Goal: Task Accomplishment & Management: Manage account settings

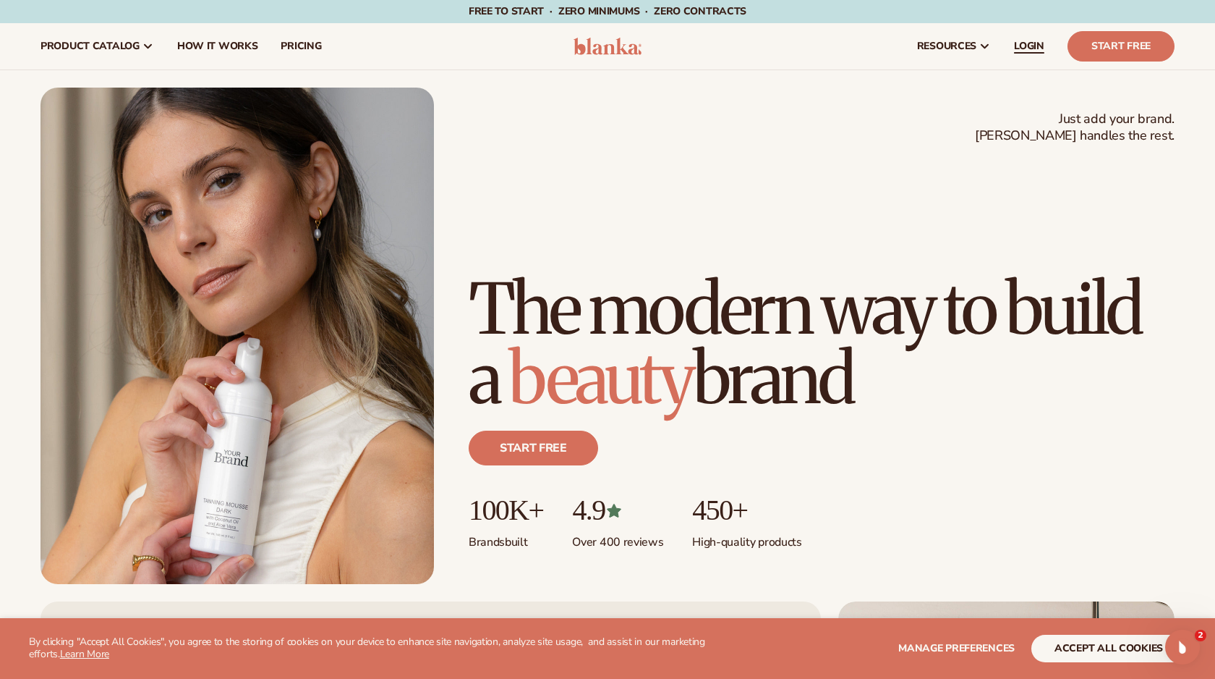
click at [1015, 44] on span "LOGIN" at bounding box center [1029, 47] width 30 height 12
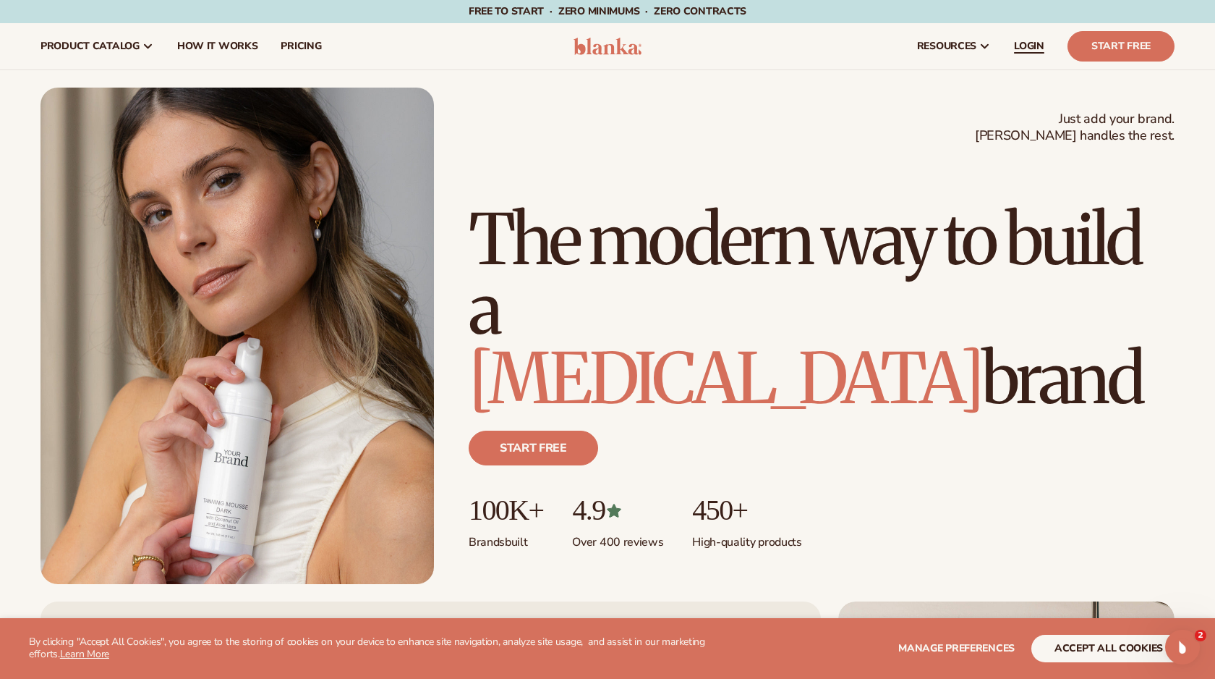
click at [1021, 48] on span "LOGIN" at bounding box center [1029, 47] width 30 height 12
click at [1024, 48] on span "LOGIN" at bounding box center [1029, 47] width 30 height 12
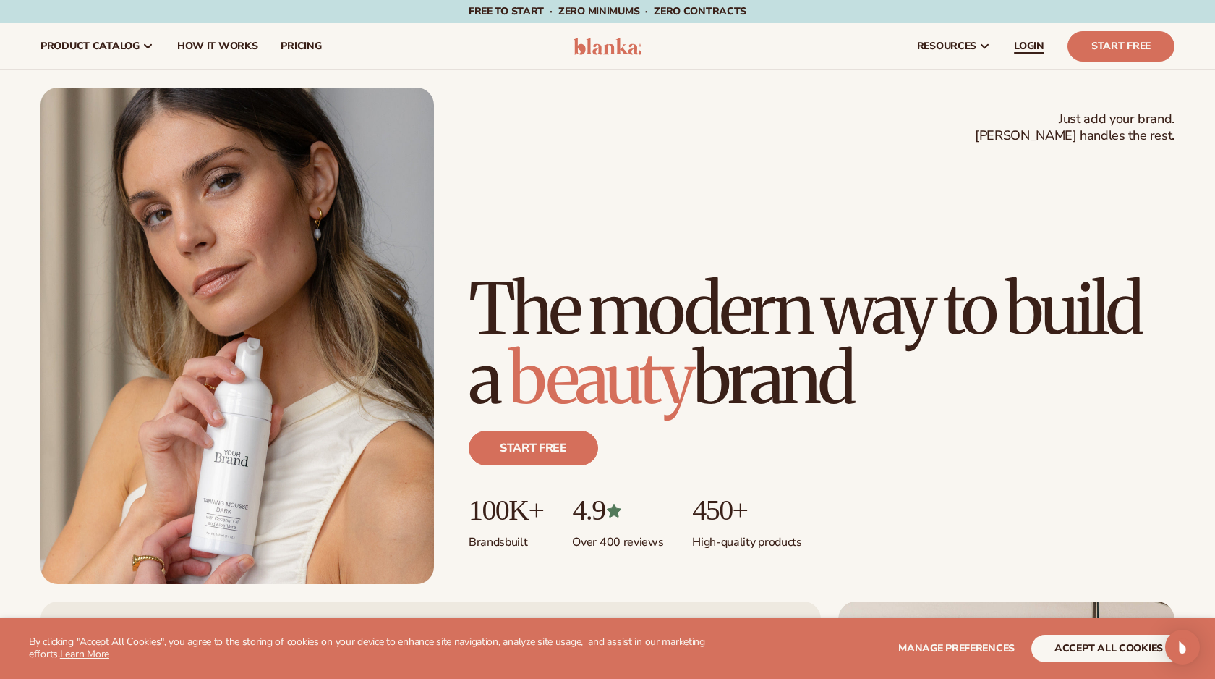
click at [1017, 51] on span "LOGIN" at bounding box center [1029, 47] width 30 height 12
